Goal: Task Accomplishment & Management: Use online tool/utility

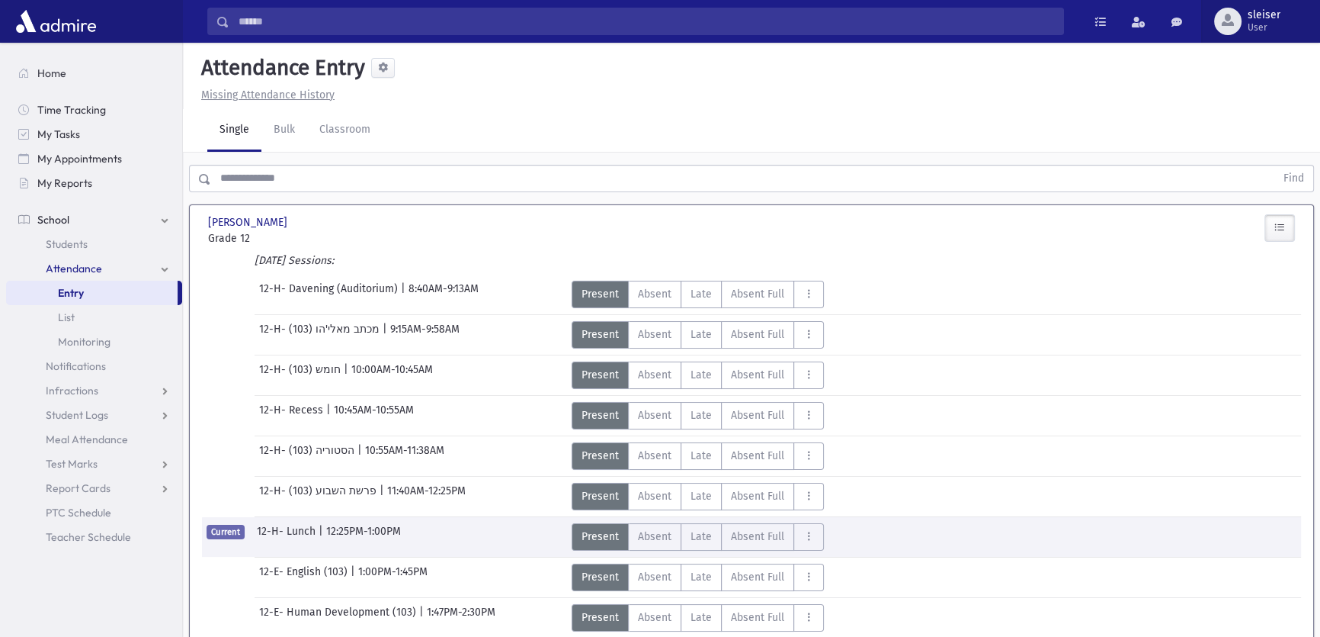
click at [1248, 18] on span "sleiser" at bounding box center [1264, 15] width 33 height 12
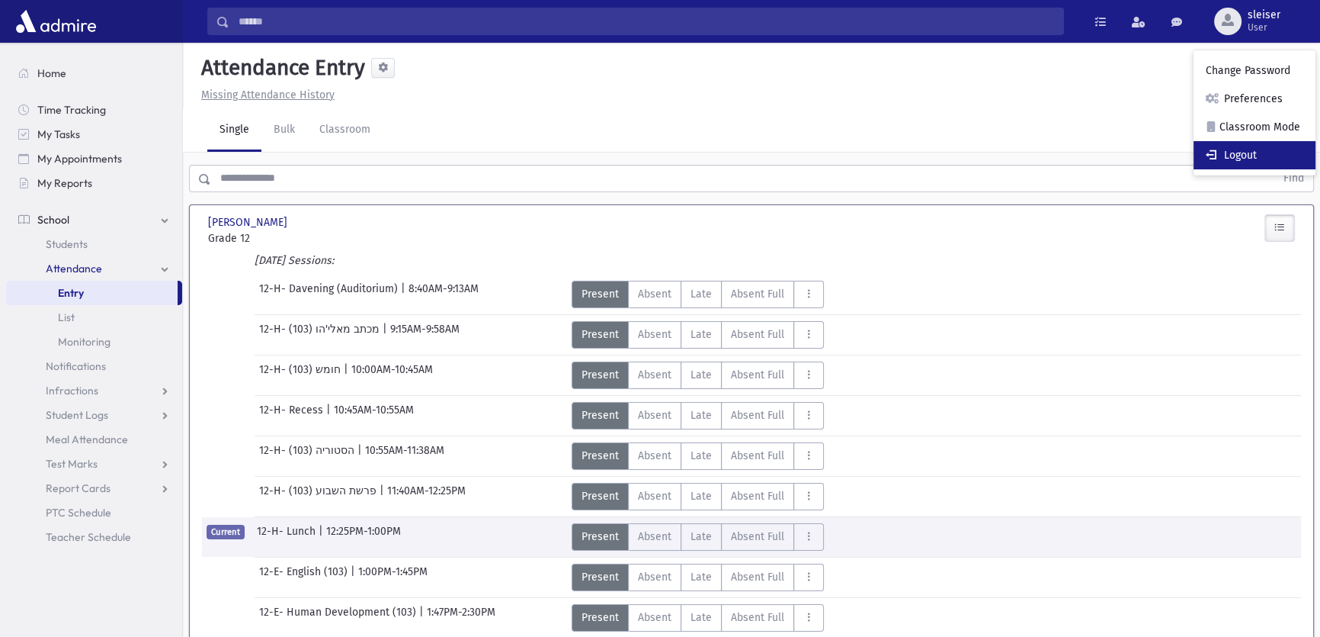
click at [1231, 147] on link "Logout" at bounding box center [1255, 155] width 122 height 28
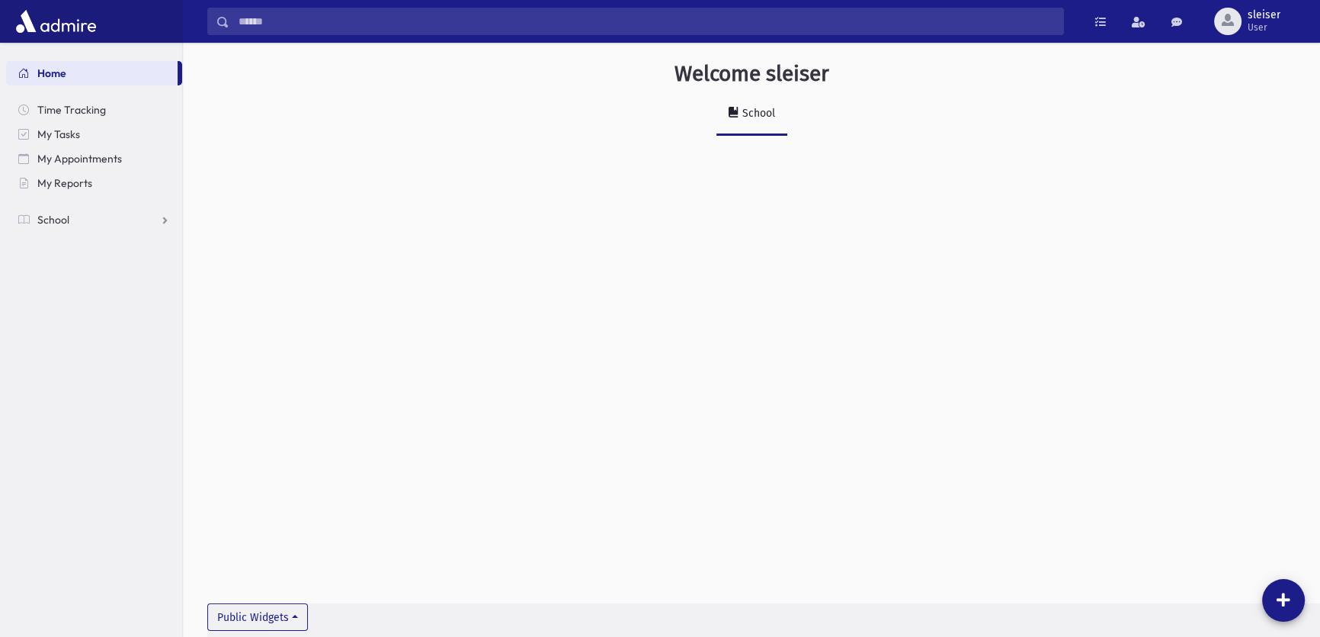
click at [739, 117] on div "School" at bounding box center [757, 113] width 36 height 13
click at [1261, 10] on span "sleiser" at bounding box center [1264, 15] width 33 height 12
click at [1238, 121] on link "Classroom Mode" at bounding box center [1255, 127] width 122 height 28
